Goal: Information Seeking & Learning: Find specific fact

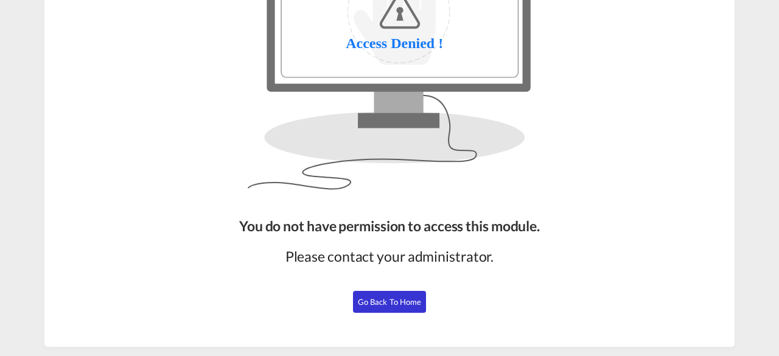
scroll to position [142, 0]
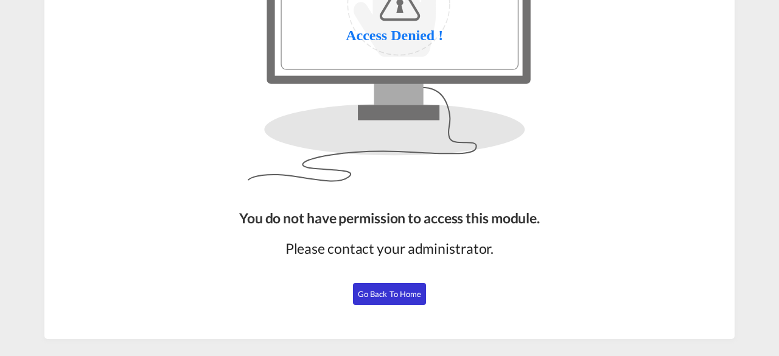
click at [388, 293] on span "Go Back to Home" at bounding box center [390, 294] width 64 height 10
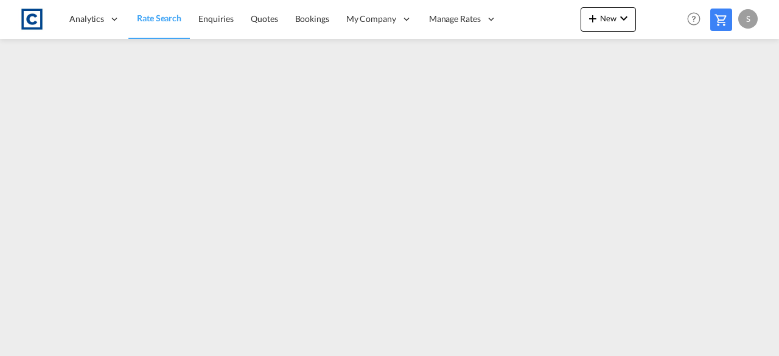
scroll to position [141, 0]
